Goal: Navigation & Orientation: Find specific page/section

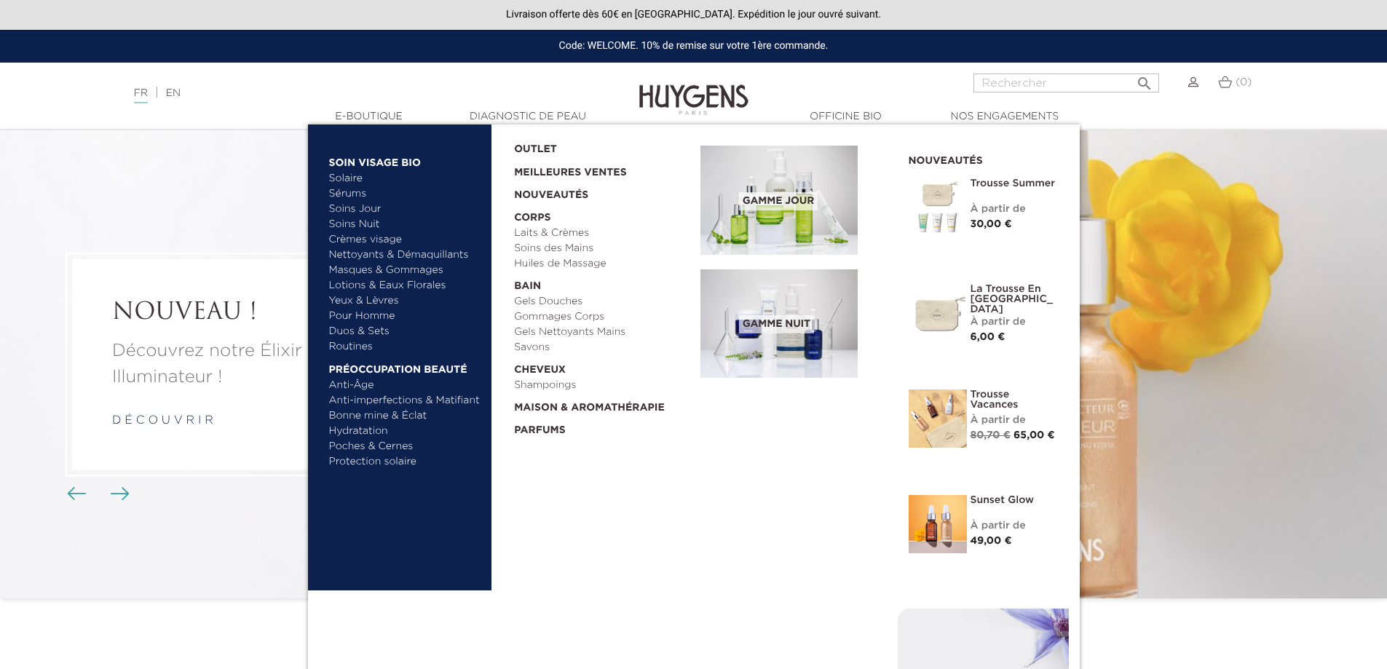
click at [381, 160] on link "  Soin Visage Bio" at bounding box center [405, 159] width 152 height 23
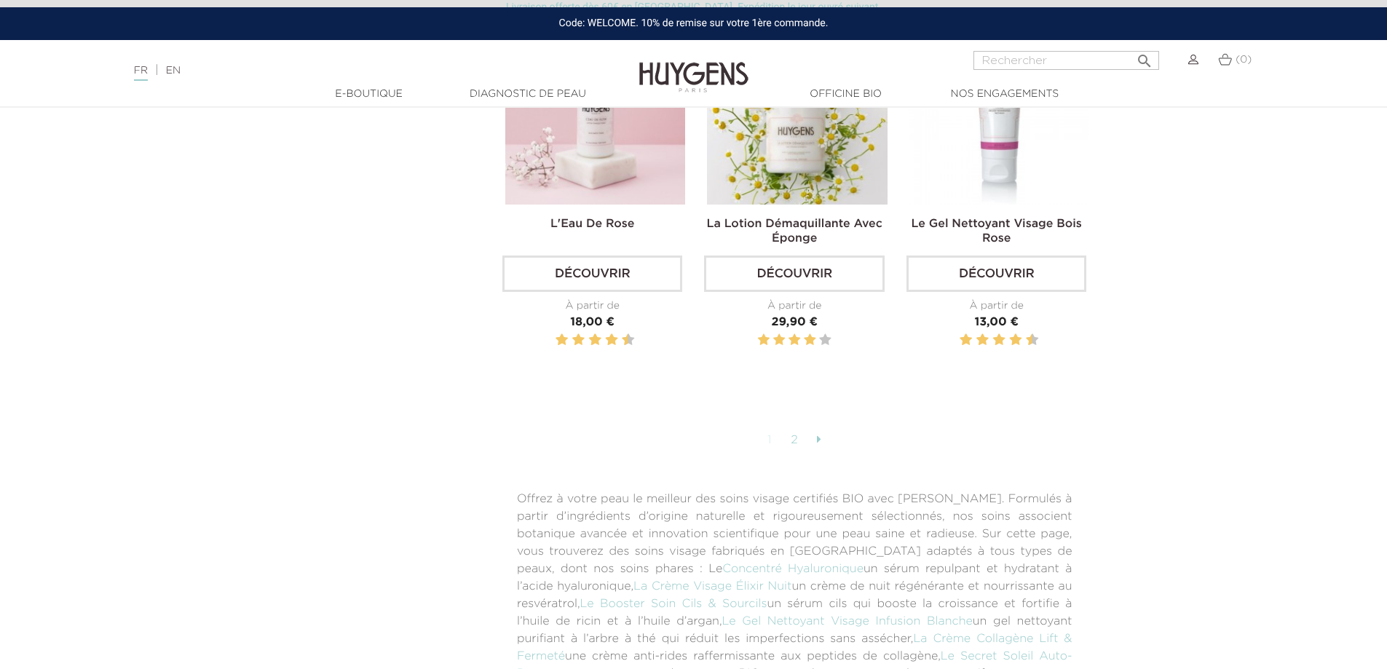
scroll to position [3785, 0]
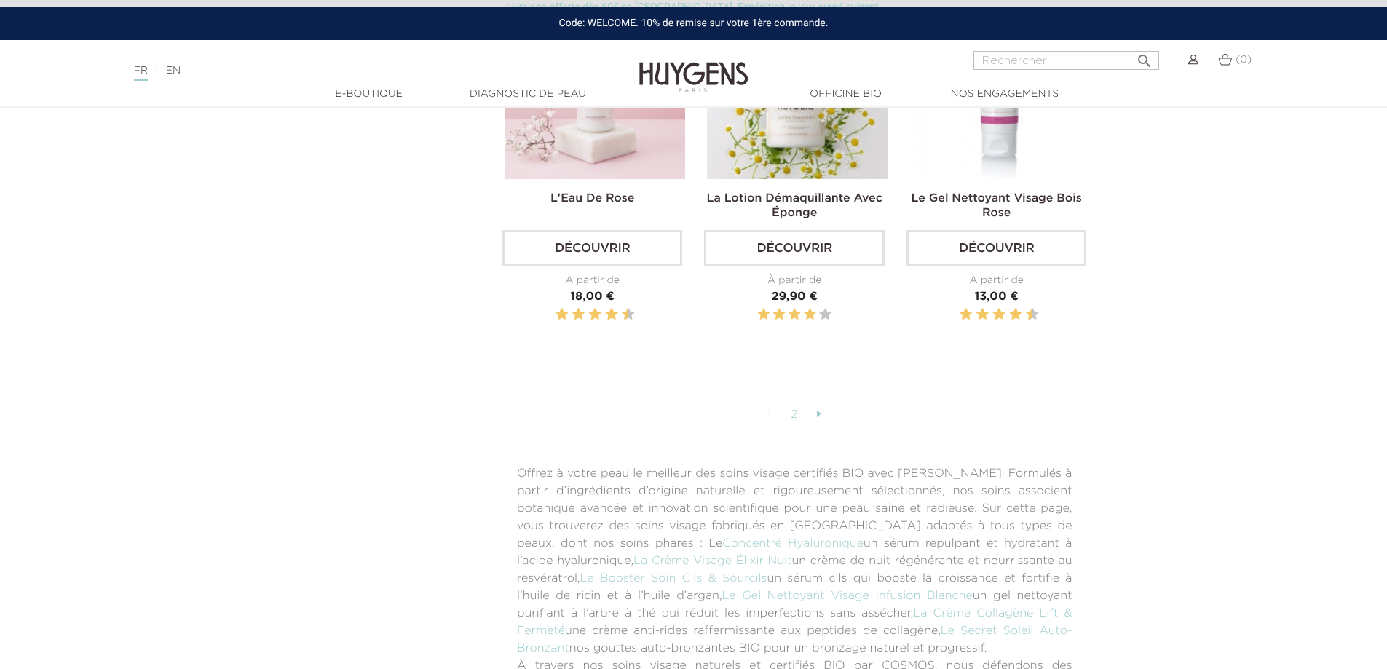
click at [822, 403] on link at bounding box center [818, 415] width 19 height 25
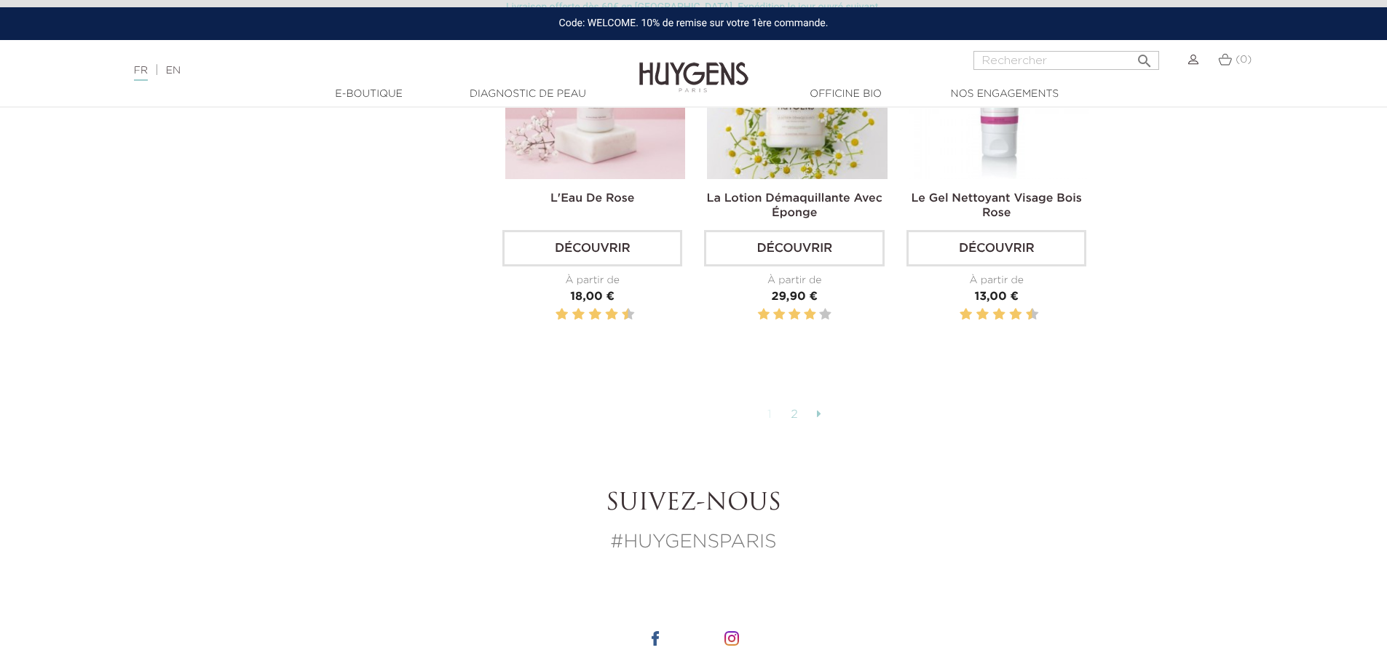
click at [795, 403] on link "2" at bounding box center [794, 415] width 23 height 25
